Goal: Navigation & Orientation: Find specific page/section

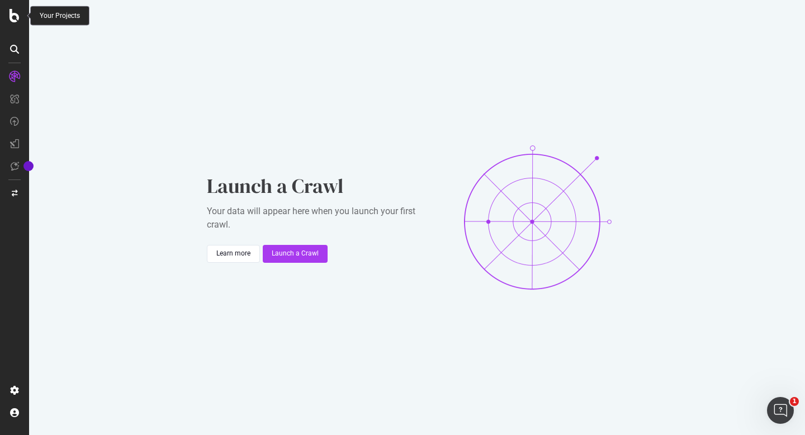
click at [18, 15] on icon at bounding box center [15, 15] width 10 height 13
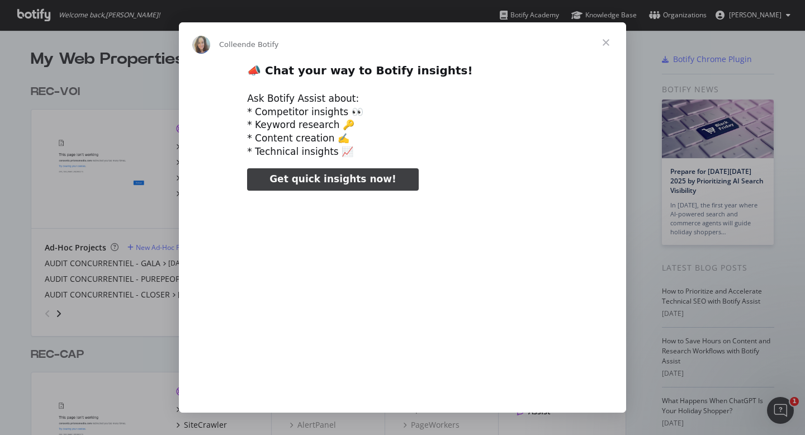
type input "22379"
